Goal: Information Seeking & Learning: Learn about a topic

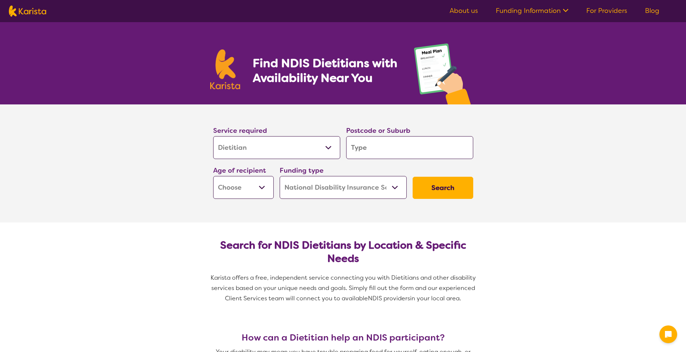
select select "Dietitian"
select select "NDIS"
select select "Dietitian"
select select "NDIS"
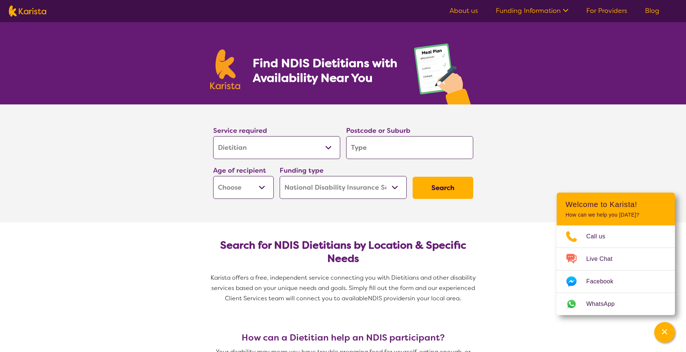
click at [359, 149] on input "search" at bounding box center [409, 147] width 127 height 23
type input "s"
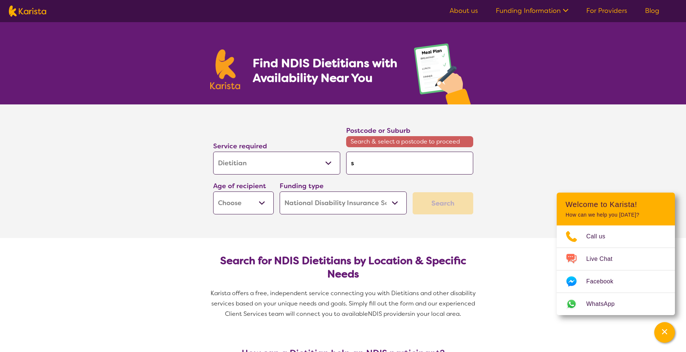
type input "si"
type input "sin"
type input "sing"
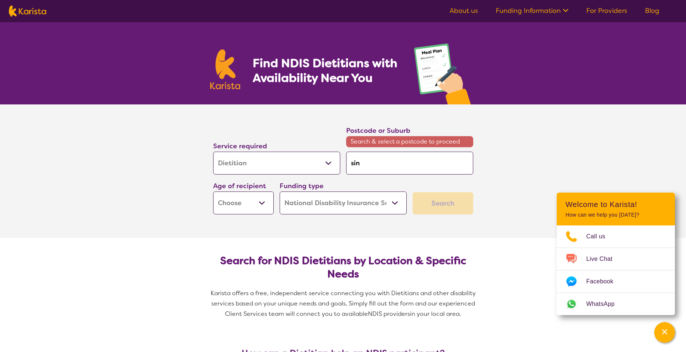
type input "sing"
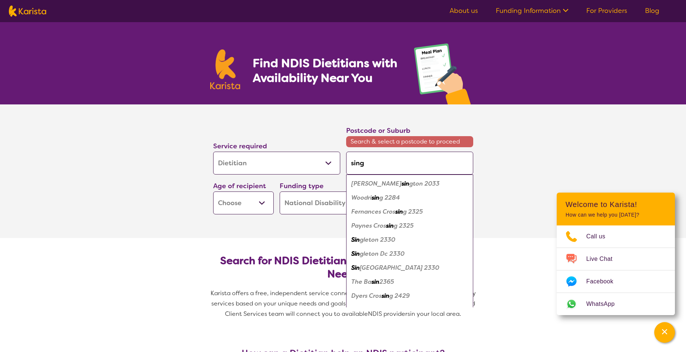
type input "singl"
type input "single"
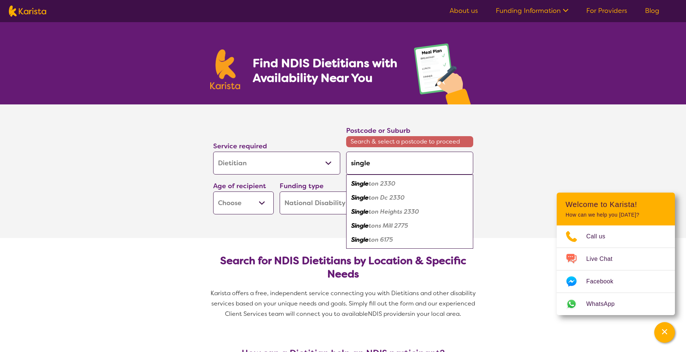
type input "singlet"
type input "singleto"
type input "[PERSON_NAME]"
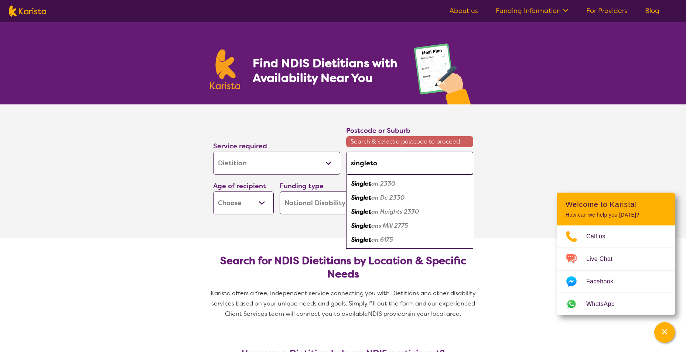
type input "[PERSON_NAME]"
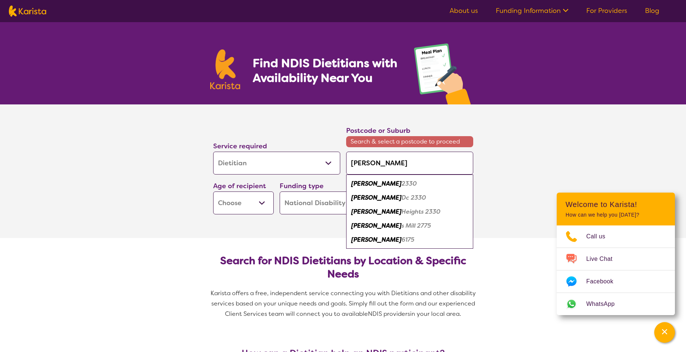
click at [371, 186] on em "[PERSON_NAME]" at bounding box center [376, 184] width 50 height 8
type input "2330"
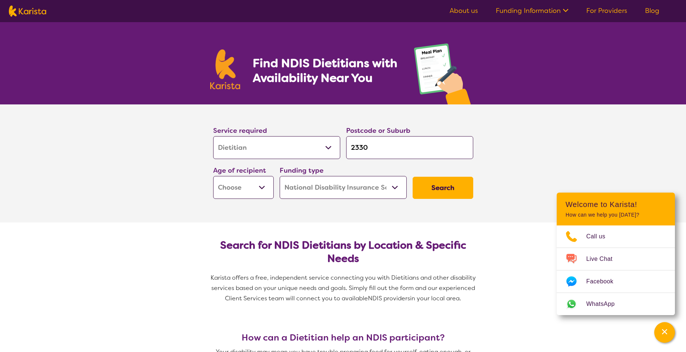
click at [260, 190] on select "Early Childhood - 0 to 9 Child - 10 to 11 Adolescent - 12 to 17 Adult - 18 to 6…" at bounding box center [243, 187] width 61 height 23
select select "AD"
click at [213, 176] on select "Early Childhood - 0 to 9 Child - 10 to 11 Adolescent - 12 to 17 Adult - 18 to 6…" at bounding box center [243, 187] width 61 height 23
select select "AD"
click at [444, 191] on button "Search" at bounding box center [442, 188] width 61 height 22
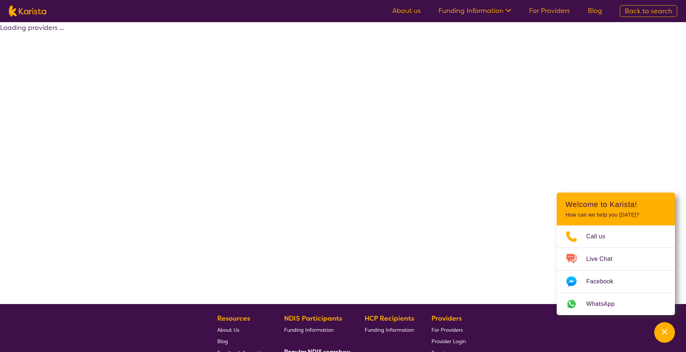
select select "by_score"
